Goal: Connect with others: Connect with others

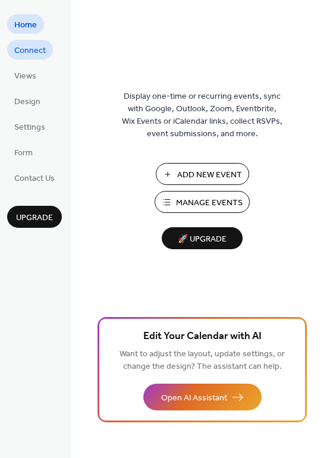
click at [30, 49] on span "Connect" at bounding box center [30, 51] width 32 height 12
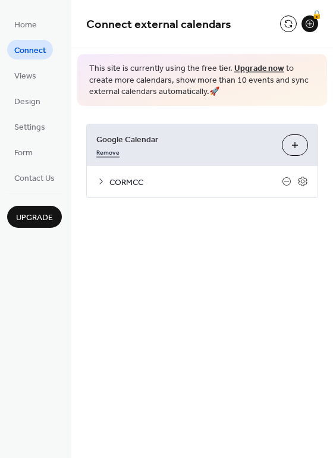
click at [103, 152] on link "Remove" at bounding box center [107, 151] width 23 height 12
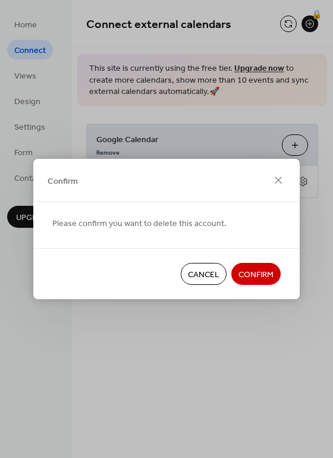
click at [251, 274] on span "Confirm" at bounding box center [255, 275] width 35 height 12
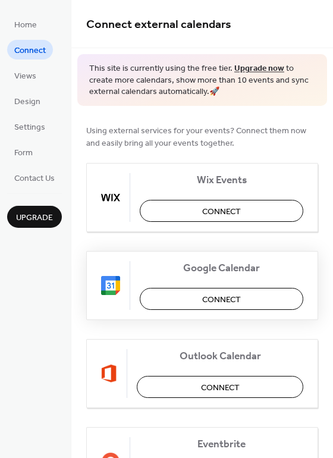
click at [222, 301] on span "Connect" at bounding box center [221, 299] width 39 height 12
click at [24, 318] on div "Home Connect Views Design Settings Form Contact Us Upgrade" at bounding box center [35, 229] width 71 height 458
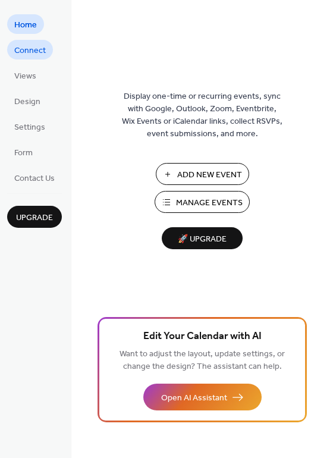
click at [28, 54] on span "Connect" at bounding box center [30, 51] width 32 height 12
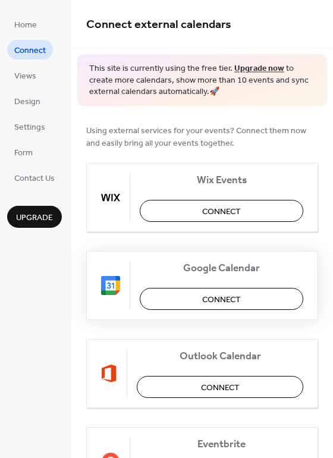
click at [181, 291] on button "Connect" at bounding box center [222, 299] width 164 height 22
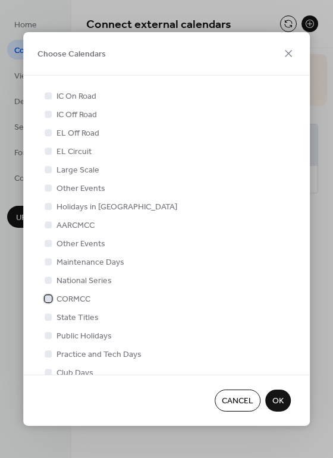
click at [54, 303] on div at bounding box center [48, 299] width 12 height 12
click at [274, 406] on span "OK" at bounding box center [277, 401] width 11 height 12
